Goal: Information Seeking & Learning: Check status

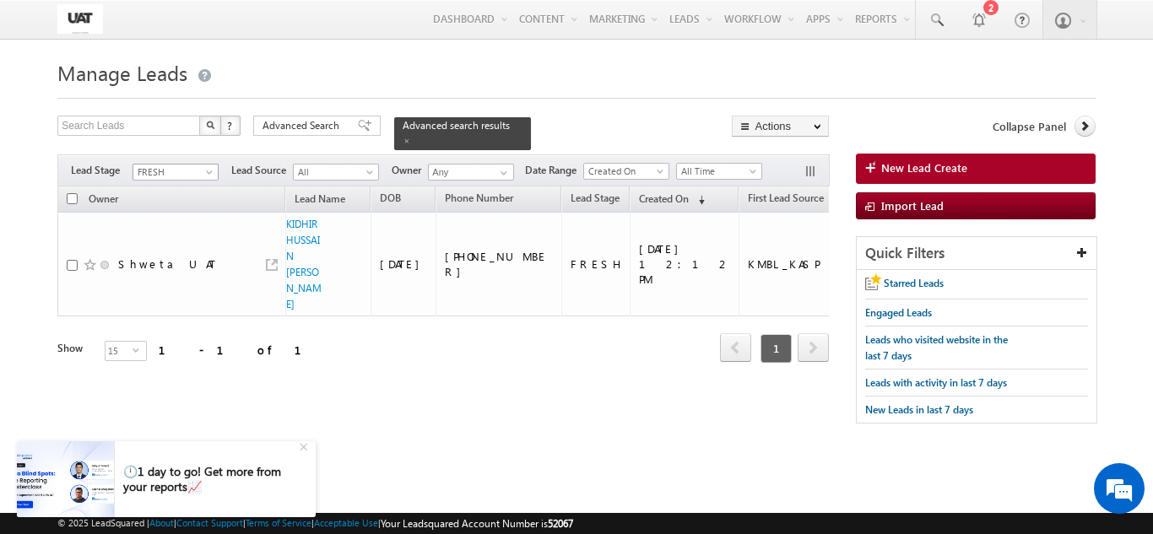
click at [206, 169] on span at bounding box center [211, 176] width 14 height 14
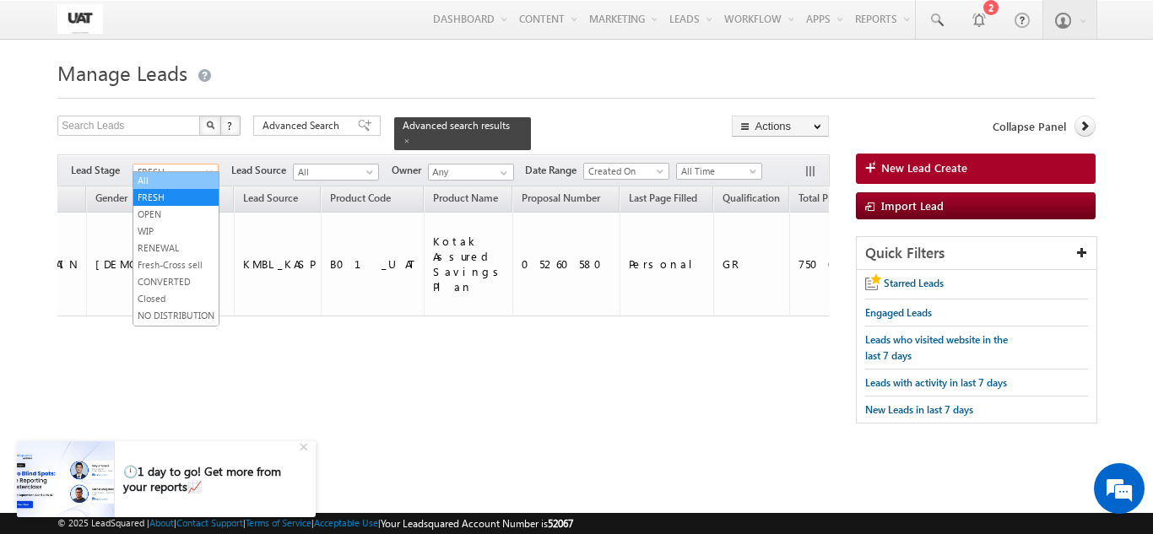
click at [191, 176] on link "All" at bounding box center [175, 180] width 85 height 15
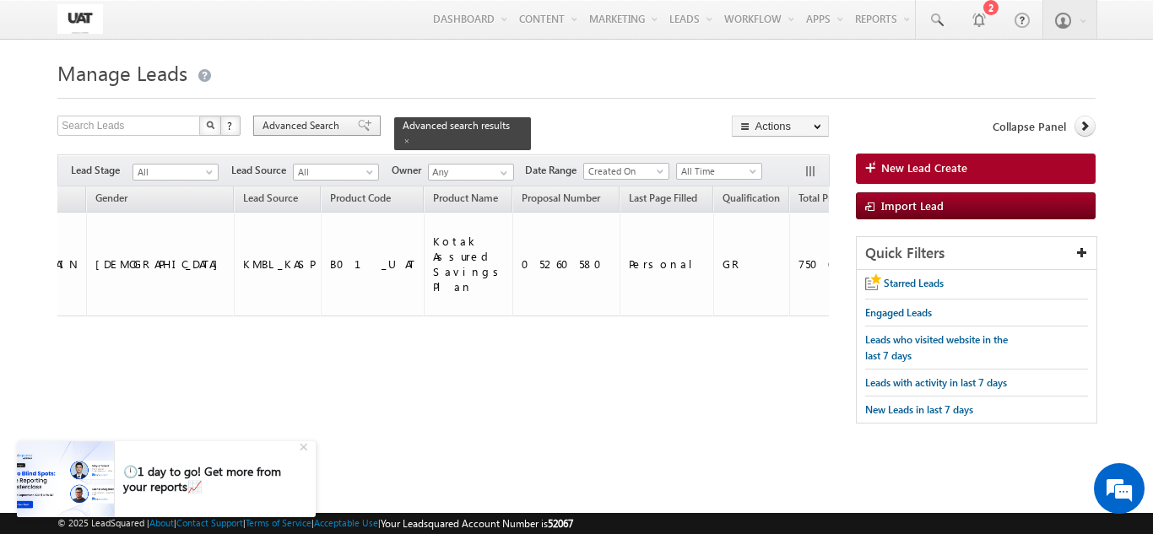
click at [268, 130] on span "Advanced Search" at bounding box center [304, 125] width 82 height 15
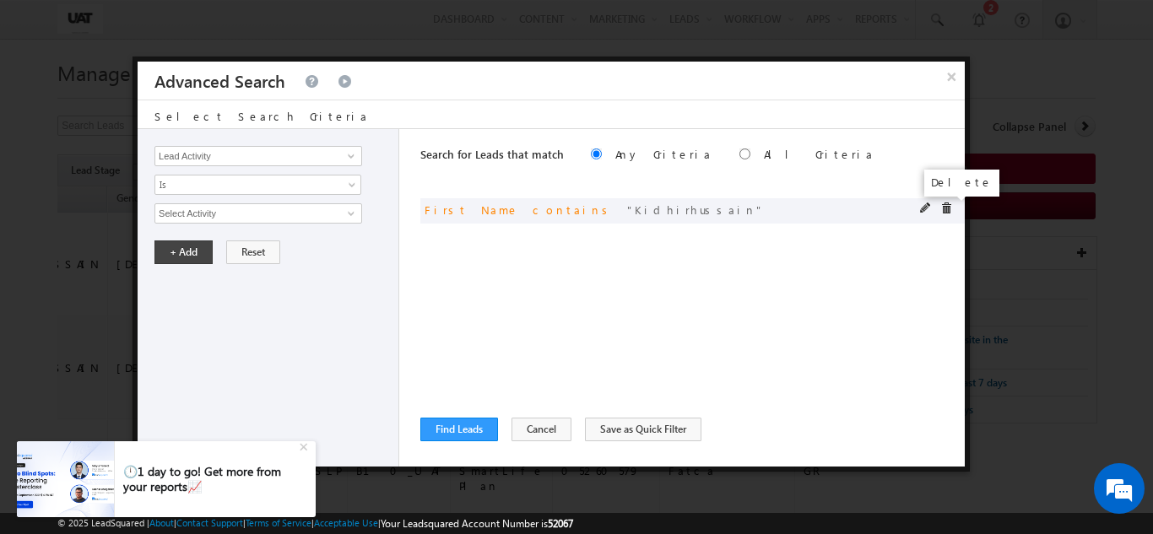
click at [944, 213] on span at bounding box center [946, 209] width 12 height 12
click at [452, 323] on div "Search for Leads that match Any Criteria All Criteria Note that the current tri…" at bounding box center [692, 298] width 544 height 338
click at [350, 160] on span at bounding box center [351, 156] width 14 height 14
type input "q"
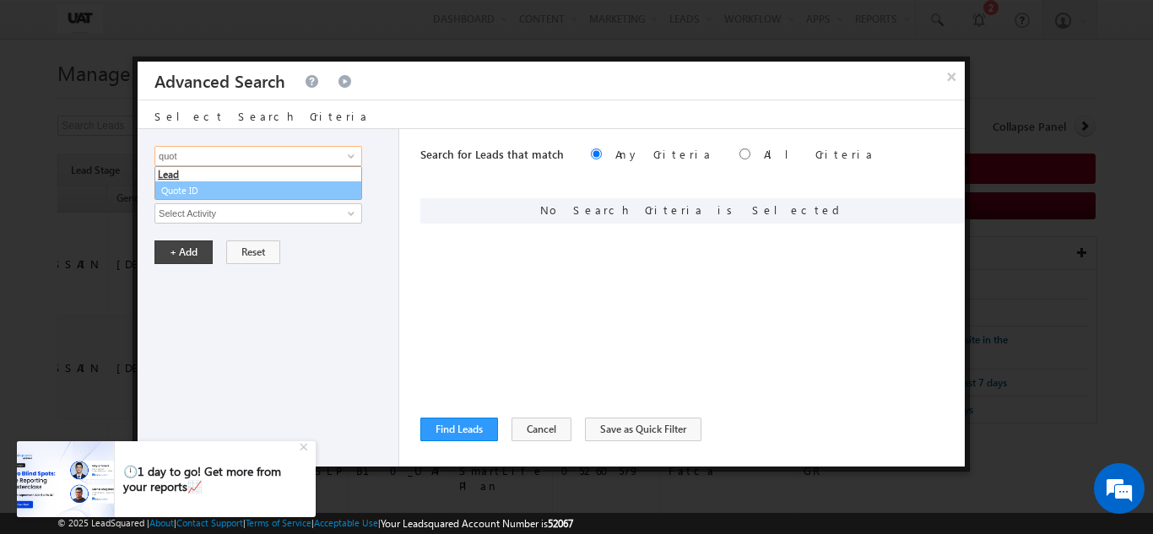
click at [261, 194] on link "Quote ID" at bounding box center [258, 190] width 208 height 19
type input "Quote ID"
click at [261, 203] on input "text" at bounding box center [258, 213] width 208 height 20
paste input "01N185073"
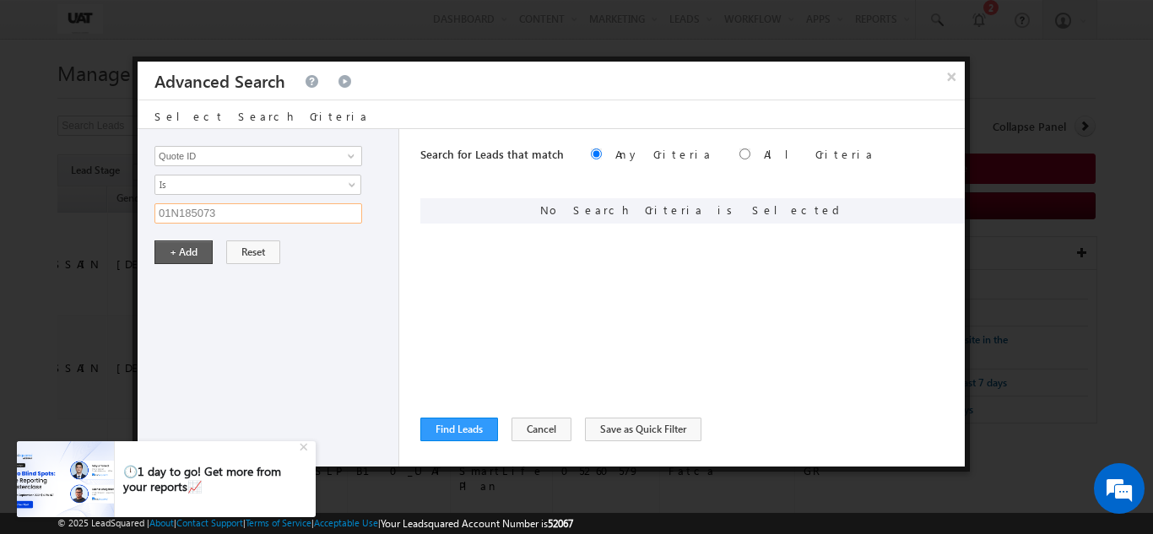
type input "01N185073"
click at [183, 263] on button "+ Add" at bounding box center [183, 253] width 58 height 24
click at [435, 427] on button "Find Leads" at bounding box center [459, 430] width 78 height 24
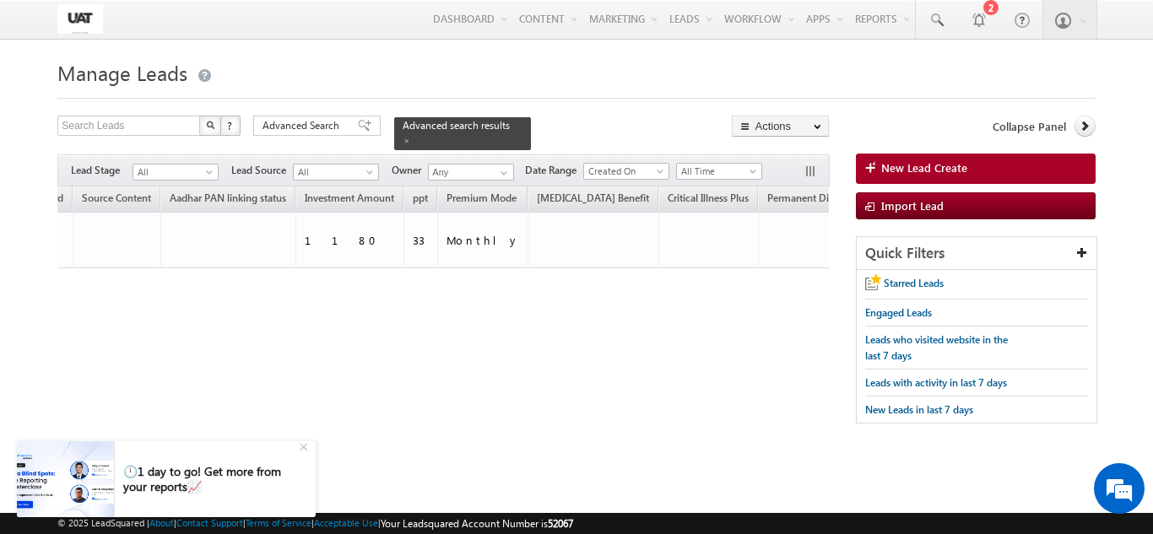
scroll to position [0, 0]
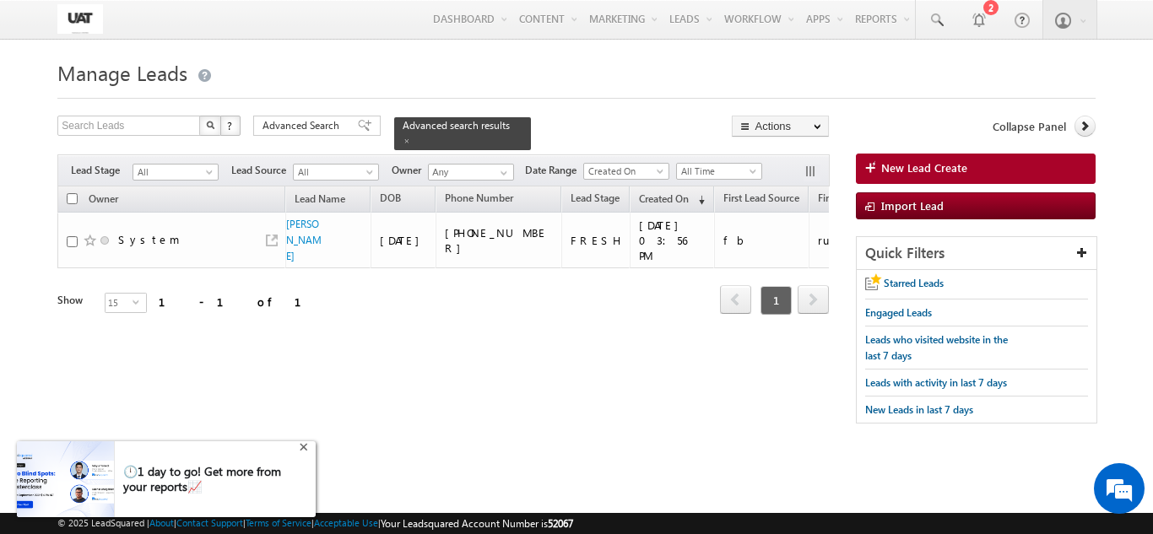
click at [306, 447] on div "+" at bounding box center [305, 446] width 20 height 20
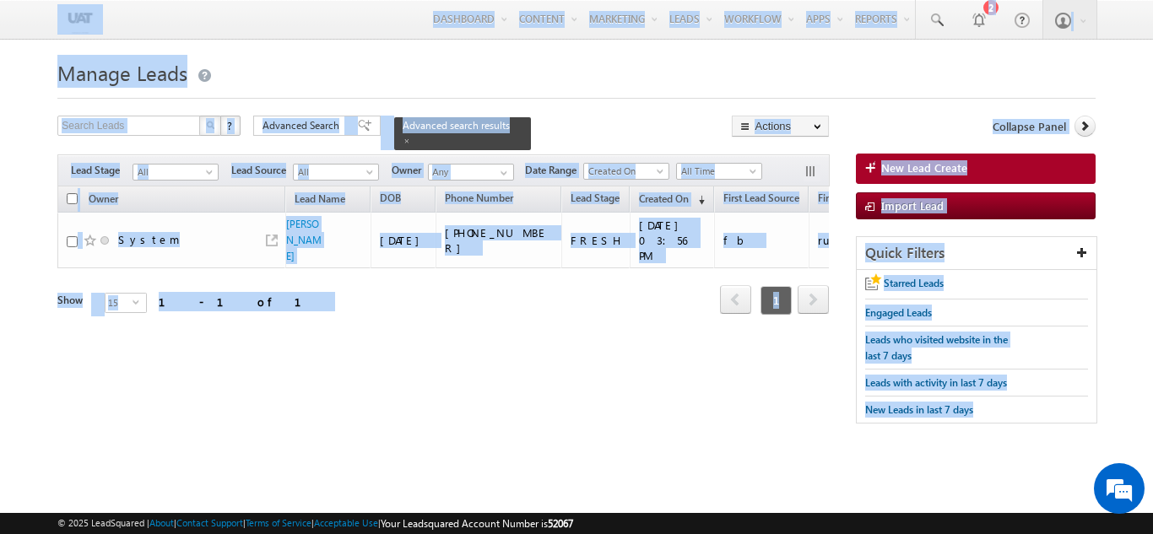
drag, startPoint x: 52, startPoint y: 5, endPoint x: 972, endPoint y: 445, distance: 1019.8
click at [972, 445] on body "Menu Shweta UAT [PERSON_NAME]uat @kota [DOMAIN_NAME]" at bounding box center [576, 238] width 1153 height 477
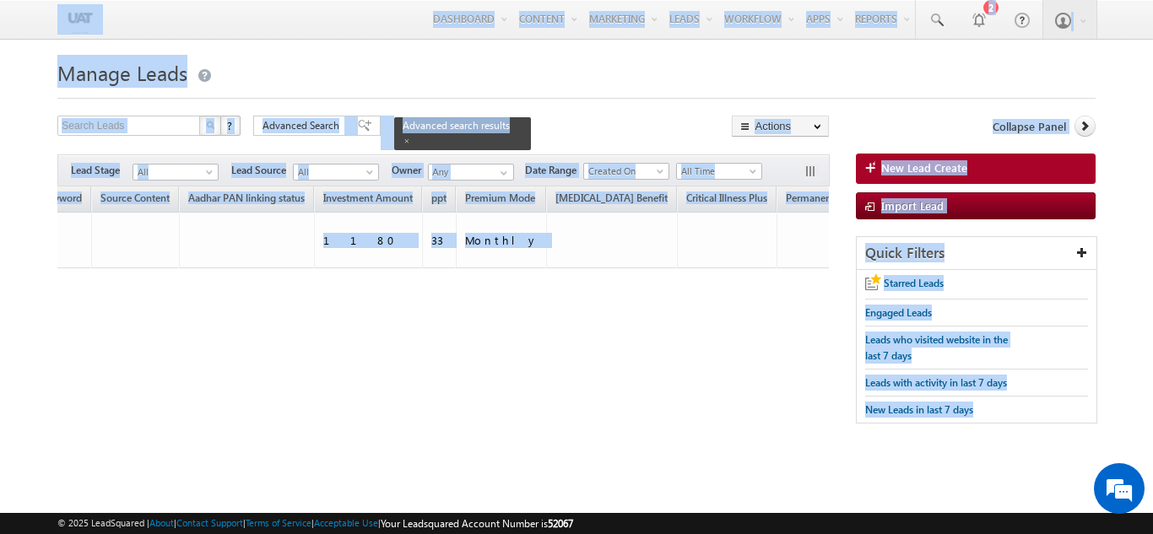
scroll to position [0, 3413]
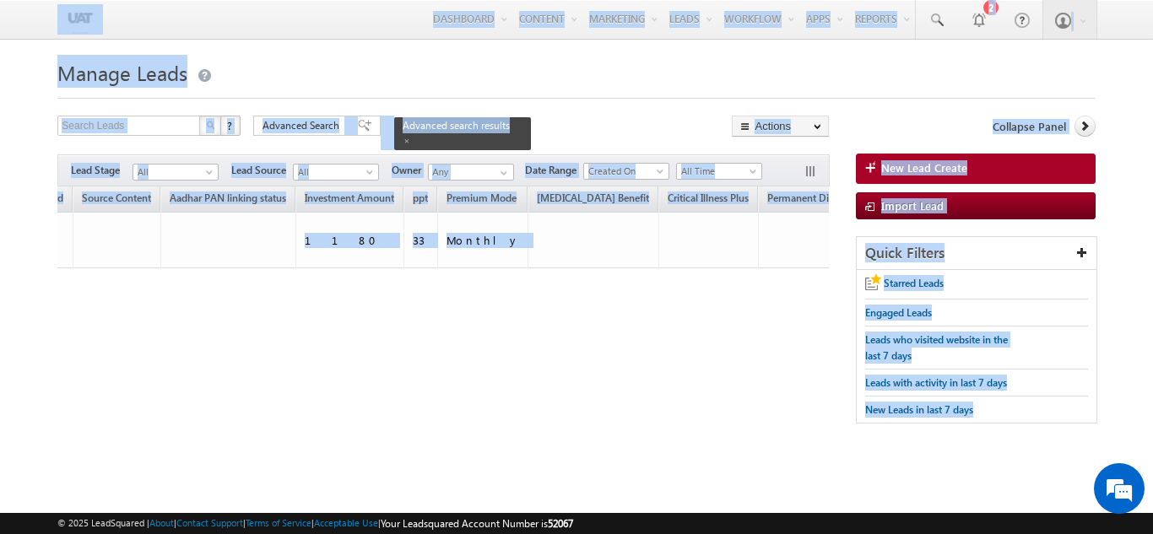
click at [699, 307] on div "Owner Lead Name DOB Phone Number Lead Stage ppt" at bounding box center [443, 264] width 772 height 154
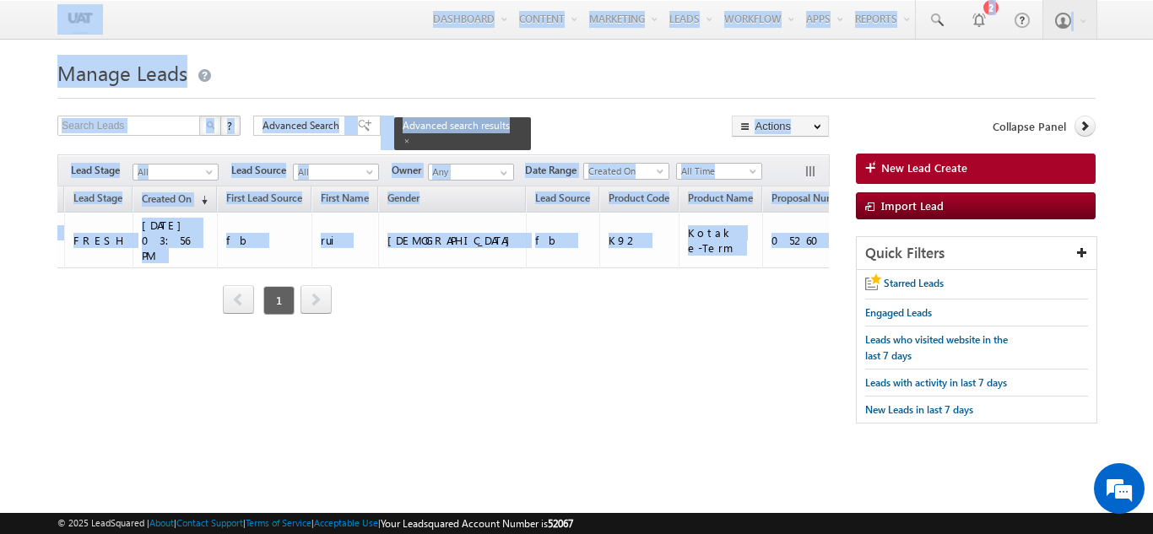
scroll to position [0, 0]
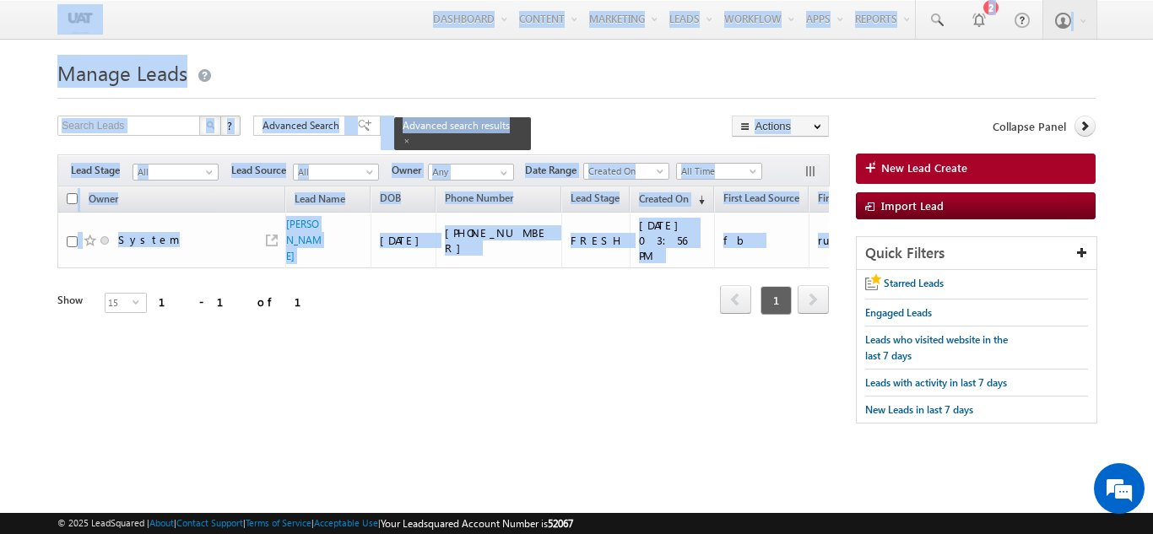
drag, startPoint x: 702, startPoint y: 299, endPoint x: 2, endPoint y: -73, distance: 793.4
click at [2, 0] on html "Menu Shweta UAT [PERSON_NAME]uat @kota [DOMAIN_NAME]" at bounding box center [576, 259] width 1153 height 519
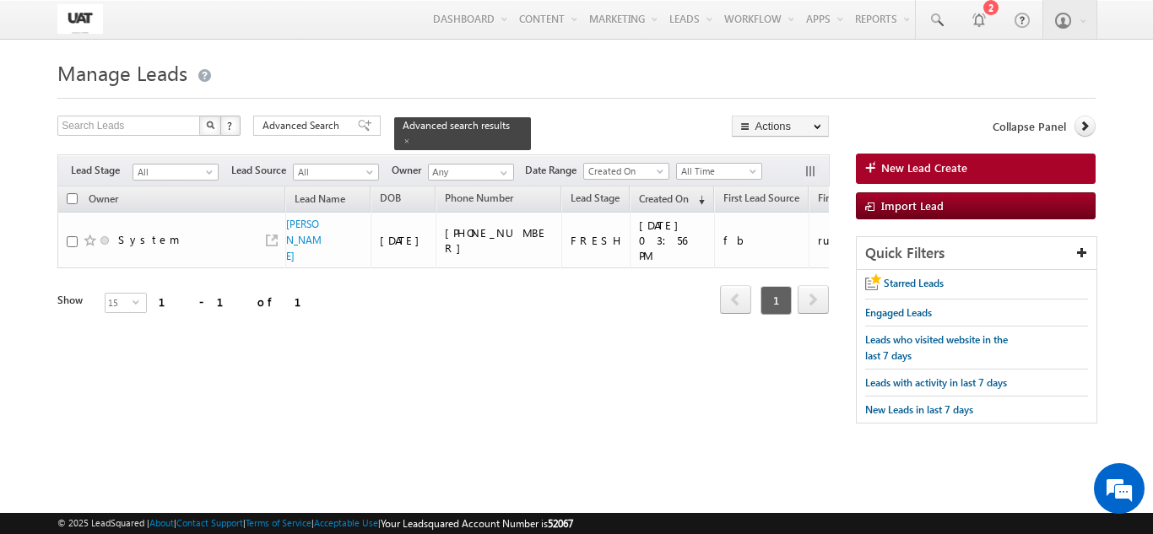
click at [31, 21] on div "Menu Shweta UAT [PERSON_NAME]uat @kota [DOMAIN_NAME]" at bounding box center [576, 20] width 1153 height 40
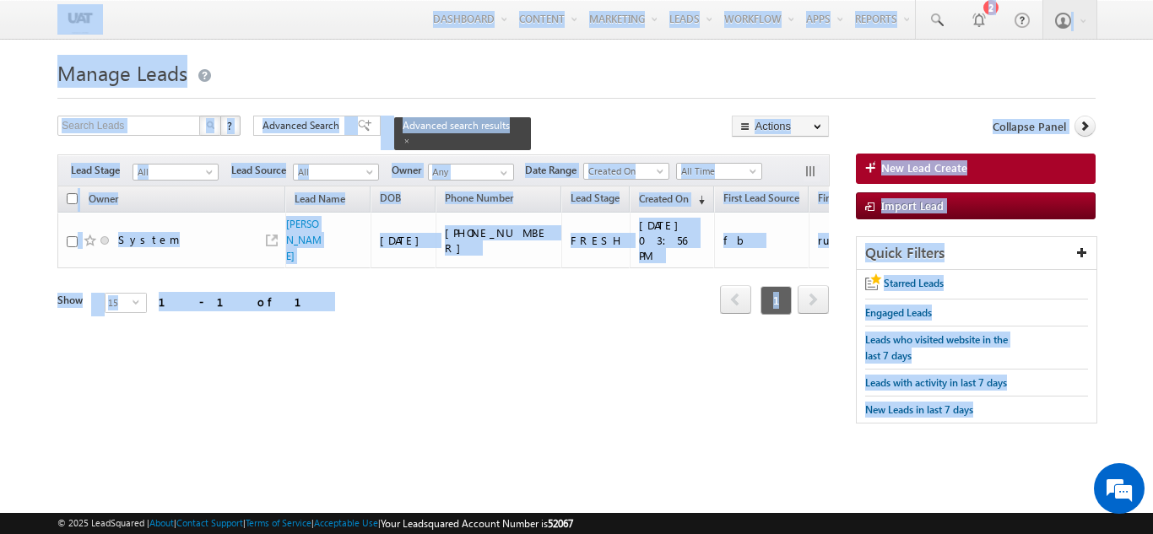
drag, startPoint x: 31, startPoint y: 21, endPoint x: 961, endPoint y: 425, distance: 1014.3
click at [961, 425] on body "Menu Shweta UAT [PERSON_NAME]uat @kota [DOMAIN_NAME]" at bounding box center [576, 238] width 1153 height 477
click at [143, 344] on div "Tags × Select at-least one lead to tag... × Close Owner Lead Name DOB" at bounding box center [443, 274] width 772 height 175
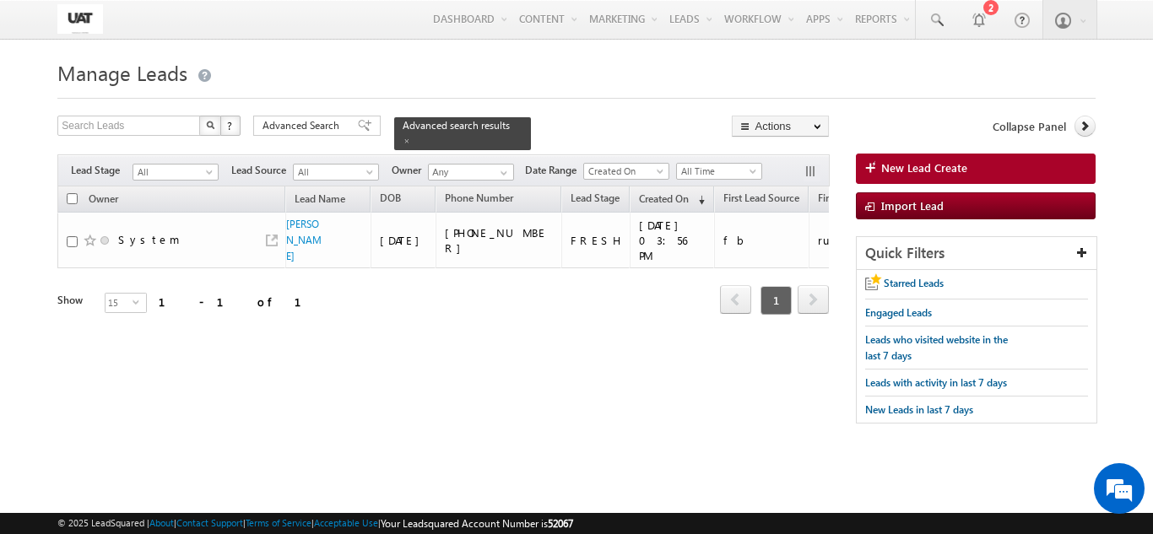
click at [133, 372] on div "Search Leads X ? 1 results found Advanced Search Advanced Search Advanced searc…" at bounding box center [575, 278] width 1037 height 325
